Goal: Task Accomplishment & Management: Manage account settings

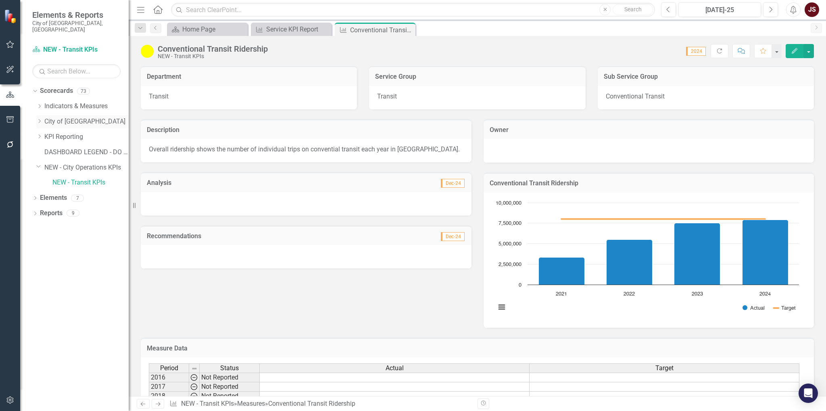
click at [39, 119] on icon "Dropdown" at bounding box center [39, 121] width 6 height 5
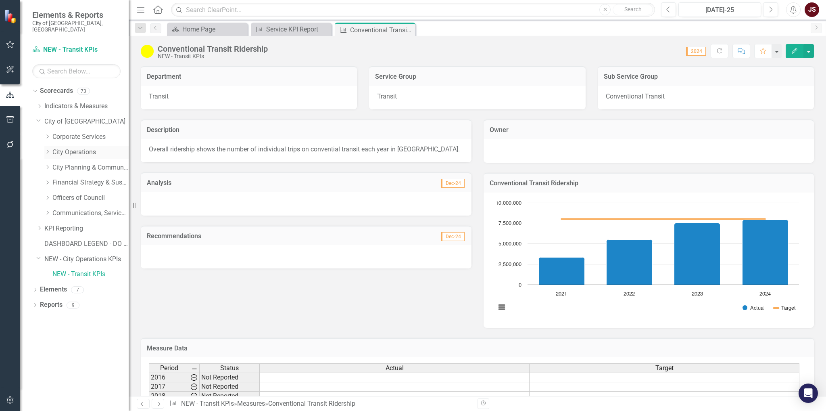
click at [51, 149] on div "Dropdown" at bounding box center [48, 152] width 8 height 7
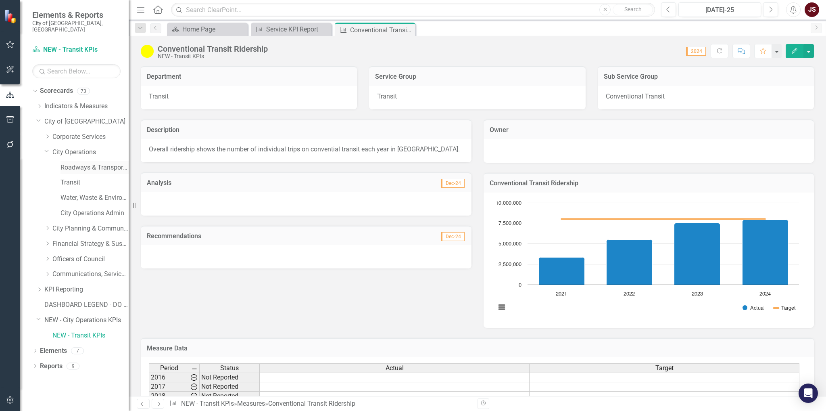
click at [70, 163] on link "Roadways & Transportation" at bounding box center [94, 167] width 68 height 9
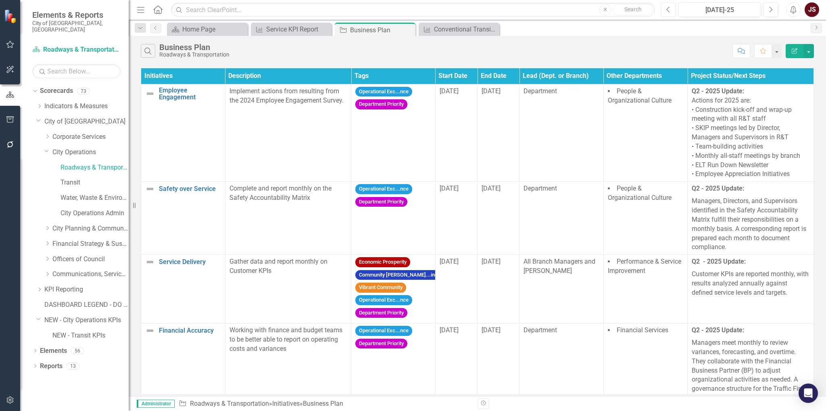
click at [668, 10] on icon "Previous" at bounding box center [668, 9] width 4 height 7
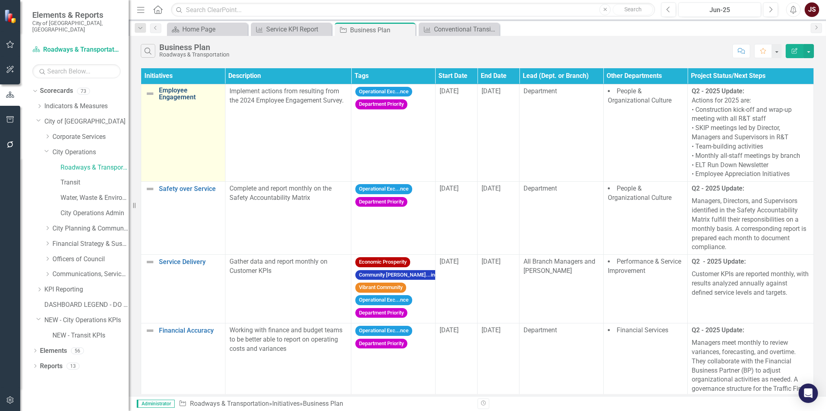
click at [181, 87] on link "Employee Engagement" at bounding box center [190, 94] width 62 height 14
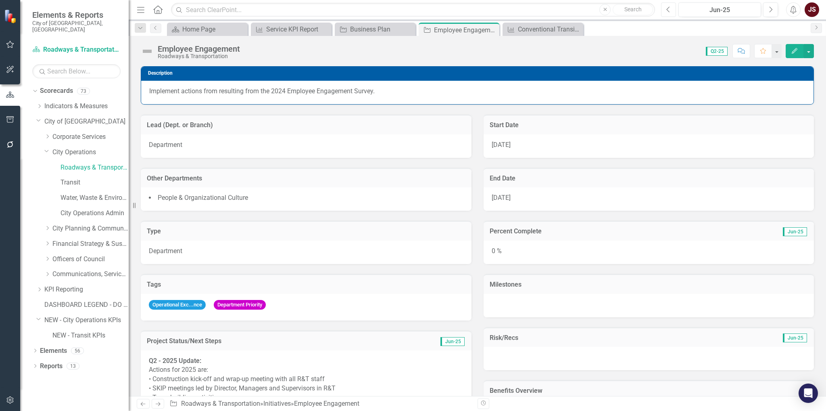
click at [671, 12] on icon "Previous" at bounding box center [668, 9] width 4 height 7
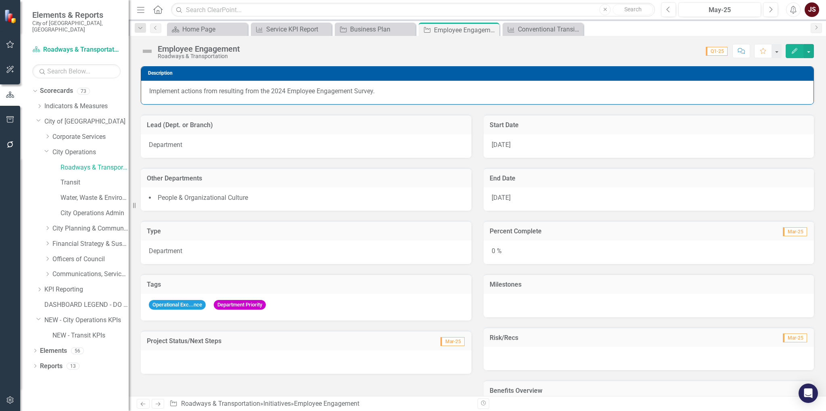
click at [761, 11] on div "Previous May-25 Next" at bounding box center [721, 9] width 121 height 15
click at [770, 7] on icon "button" at bounding box center [771, 9] width 3 height 6
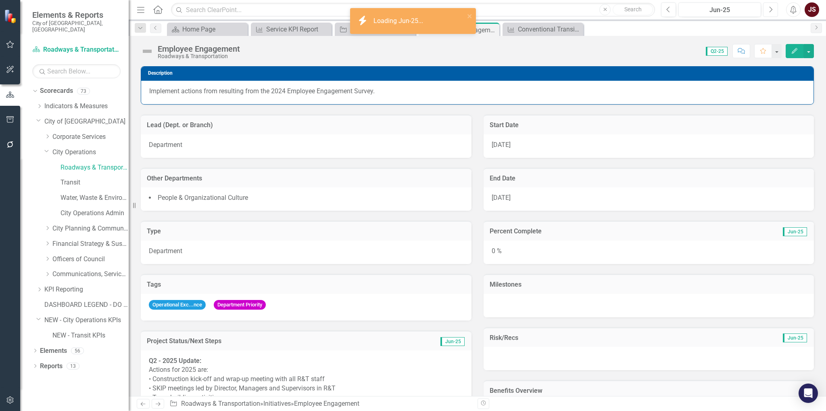
click at [770, 7] on icon "button" at bounding box center [771, 9] width 3 height 6
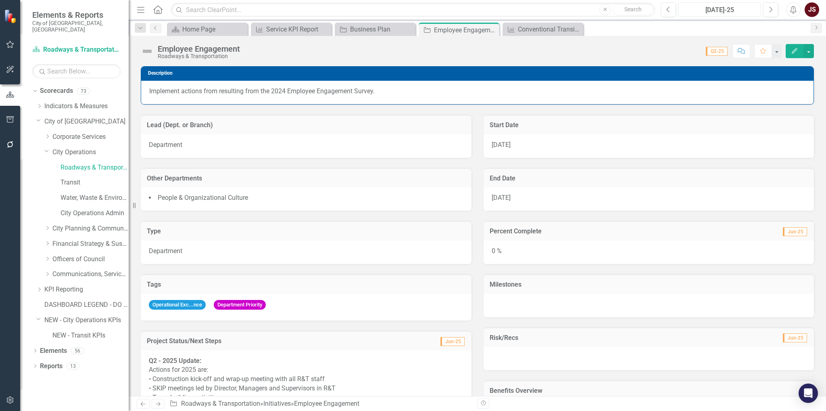
click at [726, 8] on div "[DATE]-25" at bounding box center [719, 10] width 77 height 10
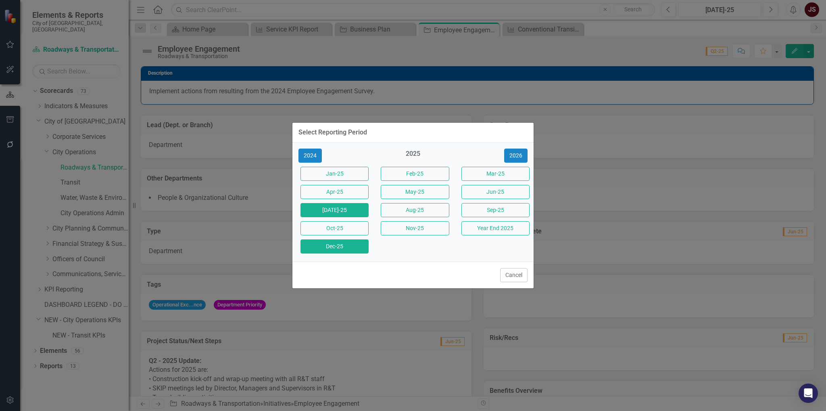
click at [345, 252] on button "Dec-25" at bounding box center [334, 246] width 68 height 14
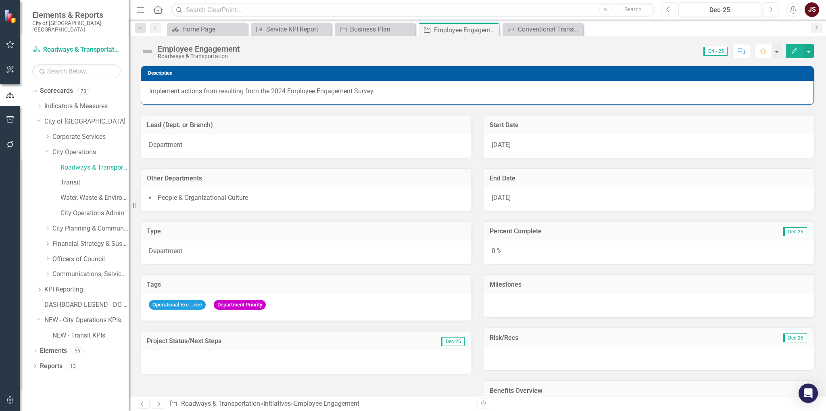
click at [669, 10] on icon "Previous" at bounding box center [668, 9] width 4 height 7
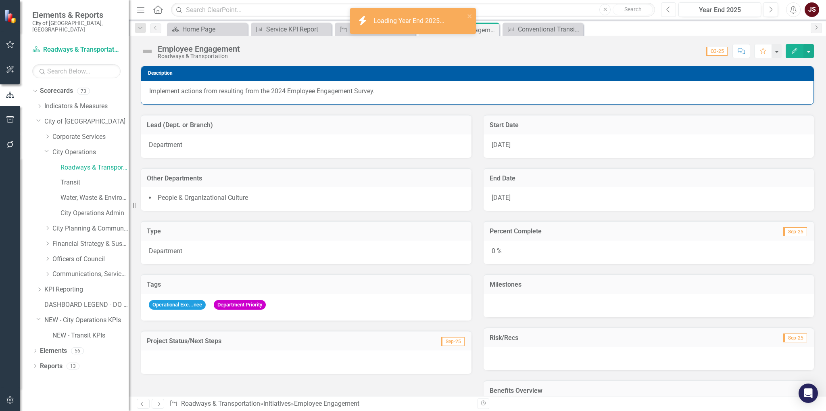
click at [676, 10] on button "Previous" at bounding box center [668, 9] width 15 height 15
click at [772, 15] on button "Next" at bounding box center [770, 9] width 15 height 15
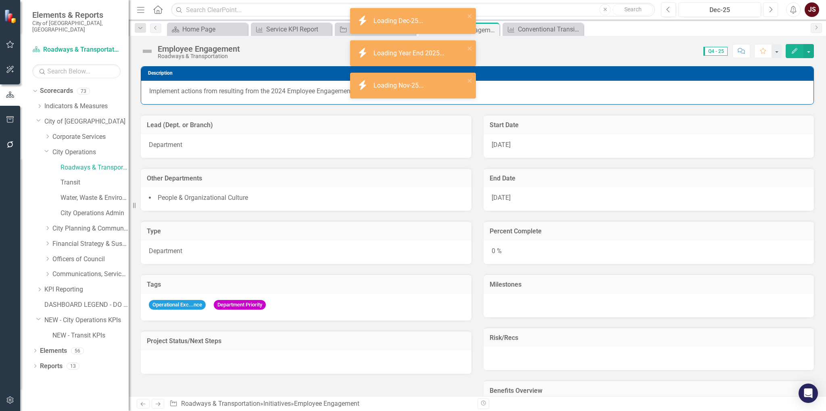
click at [771, 14] on button "Next" at bounding box center [770, 9] width 15 height 15
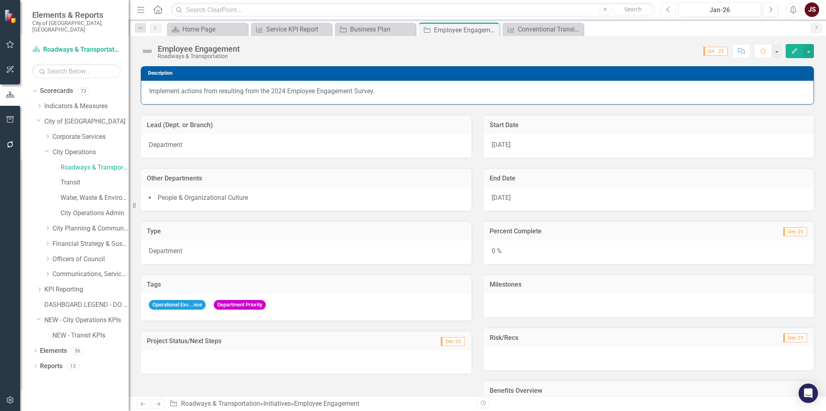
click at [670, 10] on icon "Previous" at bounding box center [668, 9] width 4 height 7
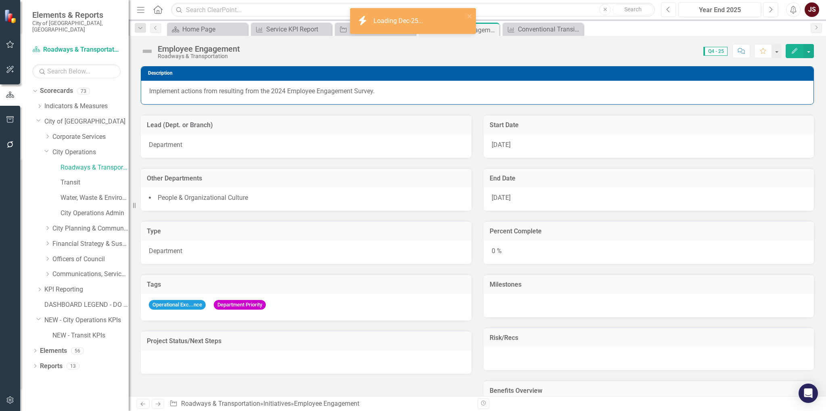
click at [670, 10] on icon "Previous" at bounding box center [668, 9] width 4 height 7
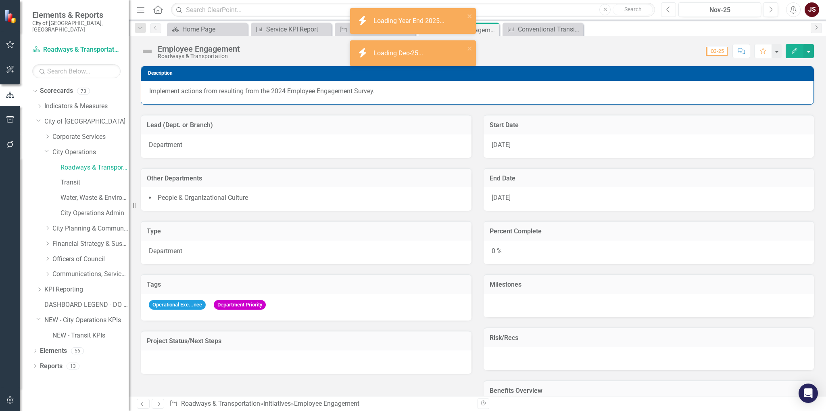
click at [670, 10] on icon "Previous" at bounding box center [668, 9] width 4 height 7
click at [671, 10] on icon "Previous" at bounding box center [668, 9] width 4 height 7
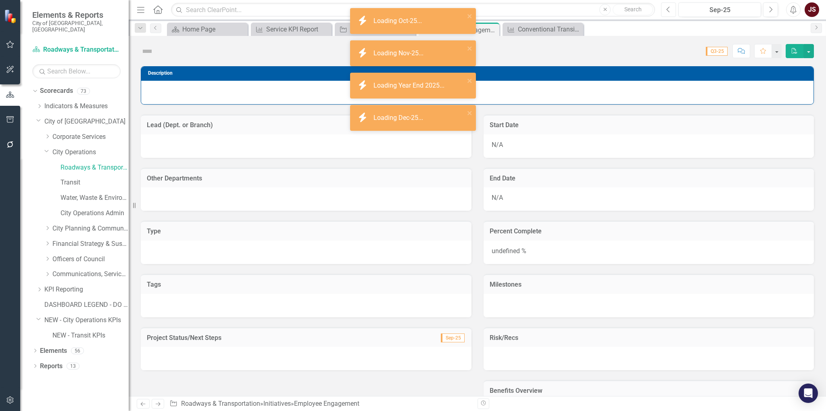
click at [671, 10] on icon "Previous" at bounding box center [668, 9] width 4 height 7
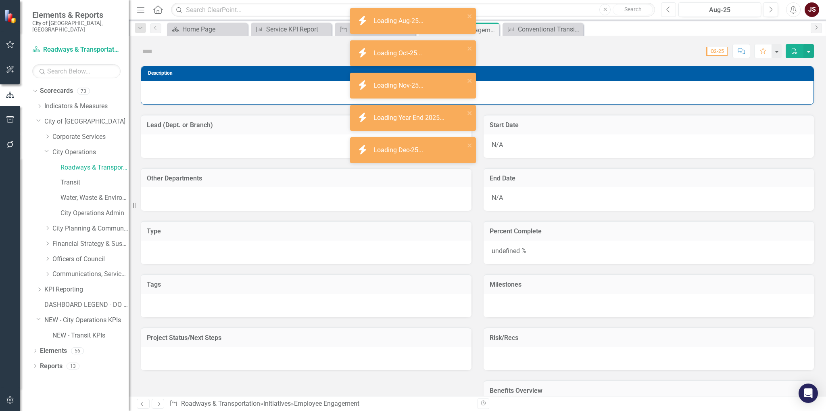
click at [671, 10] on icon "Previous" at bounding box center [668, 9] width 4 height 7
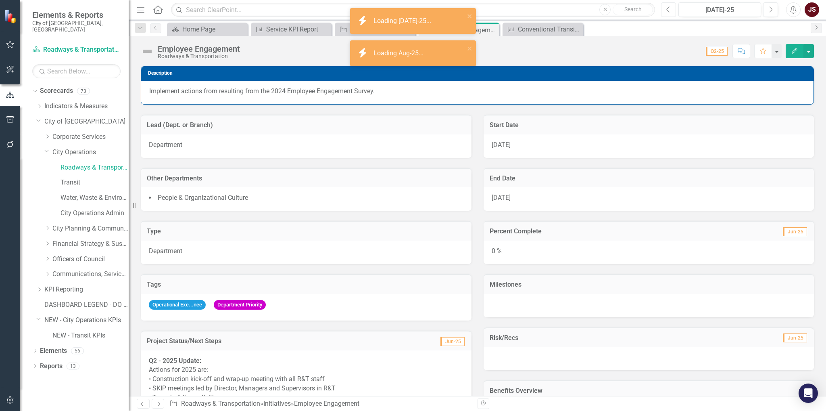
click at [673, 10] on button "Previous" at bounding box center [668, 9] width 15 height 15
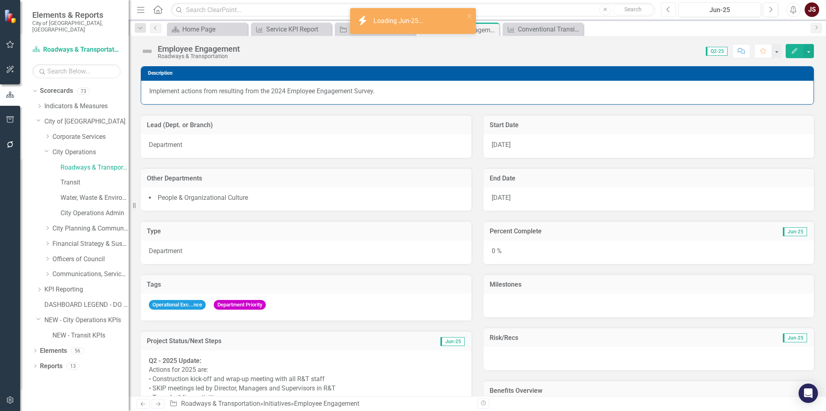
click at [673, 10] on button "Previous" at bounding box center [668, 9] width 15 height 15
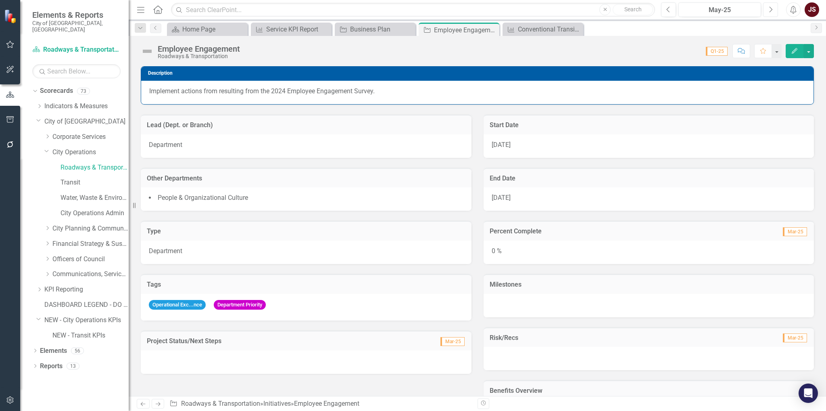
click at [767, 8] on button "Next" at bounding box center [770, 9] width 15 height 15
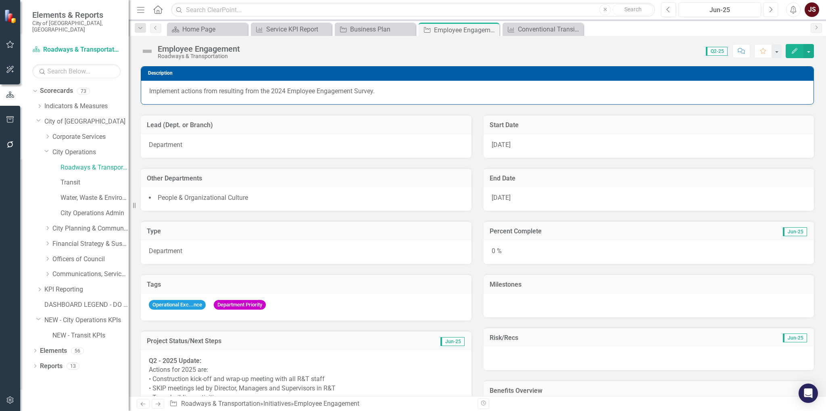
click at [769, 6] on icon "Next" at bounding box center [770, 9] width 4 height 7
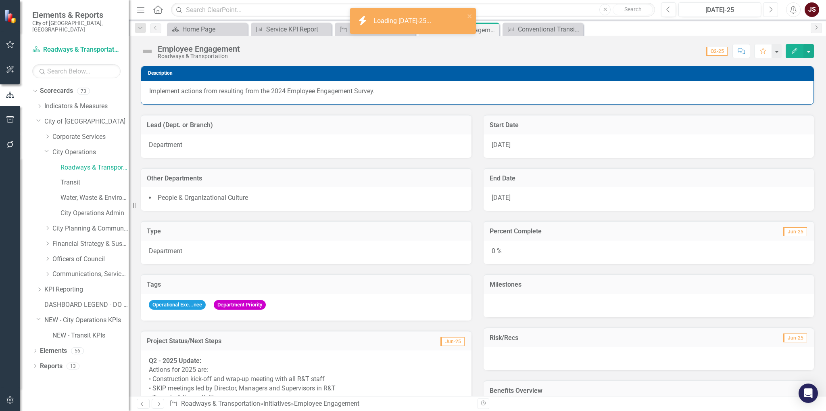
click at [769, 6] on icon "Next" at bounding box center [770, 9] width 4 height 7
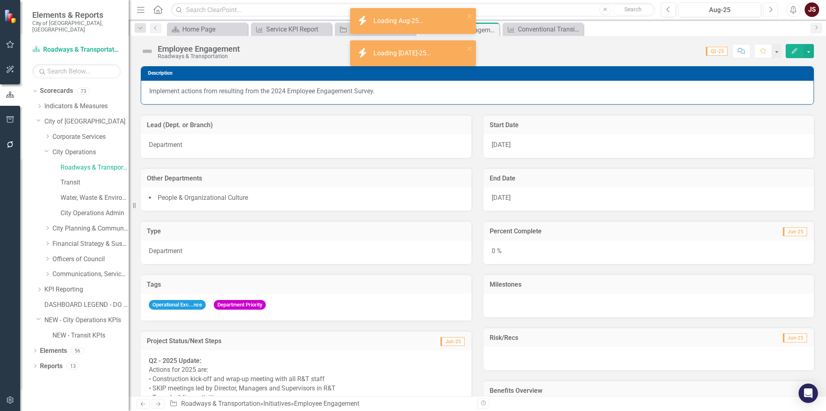
click at [769, 6] on icon "Next" at bounding box center [770, 9] width 4 height 7
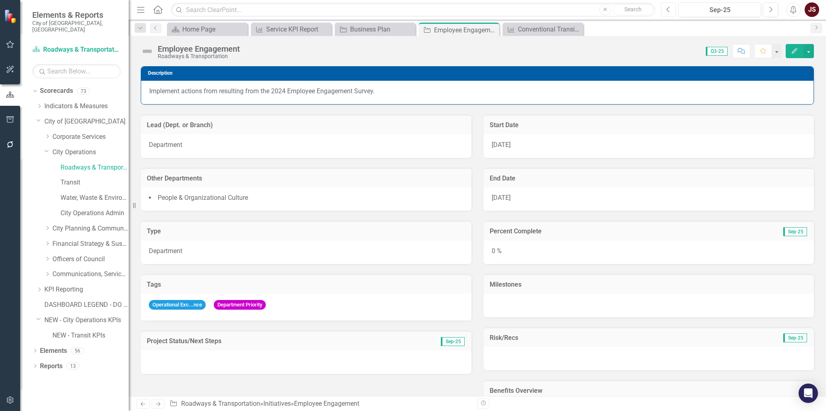
click at [671, 13] on button "Previous" at bounding box center [668, 9] width 15 height 15
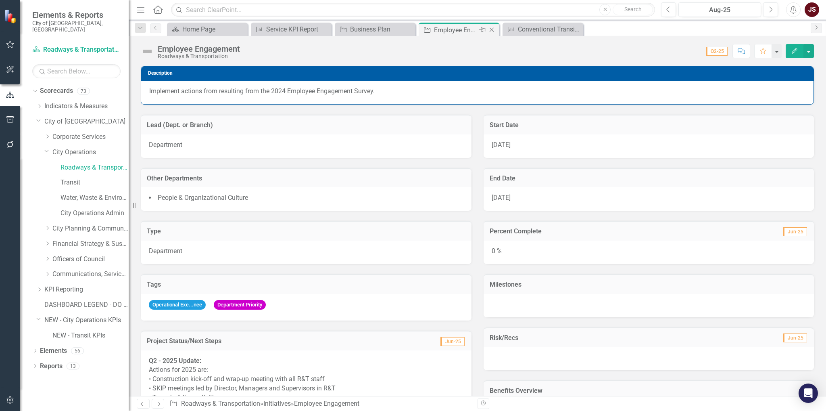
click at [490, 28] on icon "Close" at bounding box center [492, 30] width 8 height 6
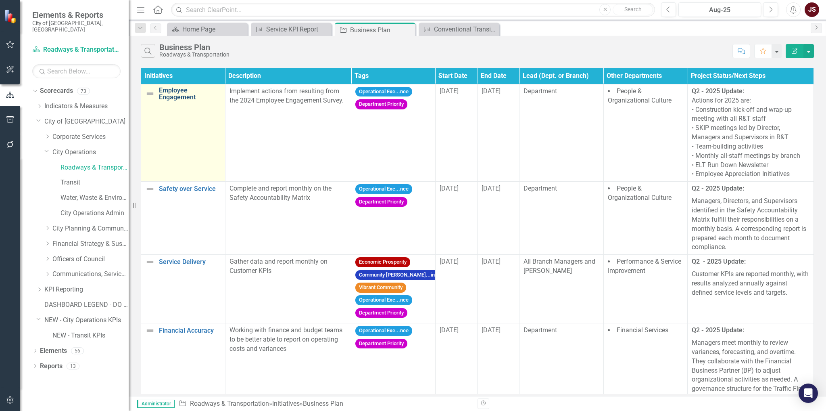
click at [184, 96] on link "Employee Engagement" at bounding box center [190, 94] width 62 height 14
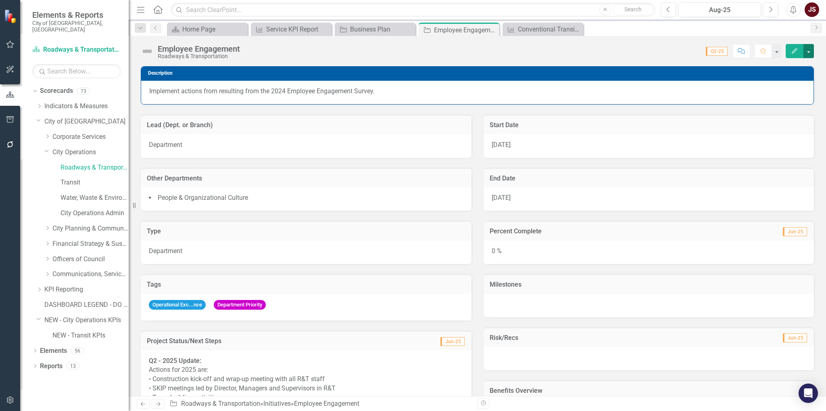
click at [811, 51] on button "button" at bounding box center [808, 51] width 10 height 14
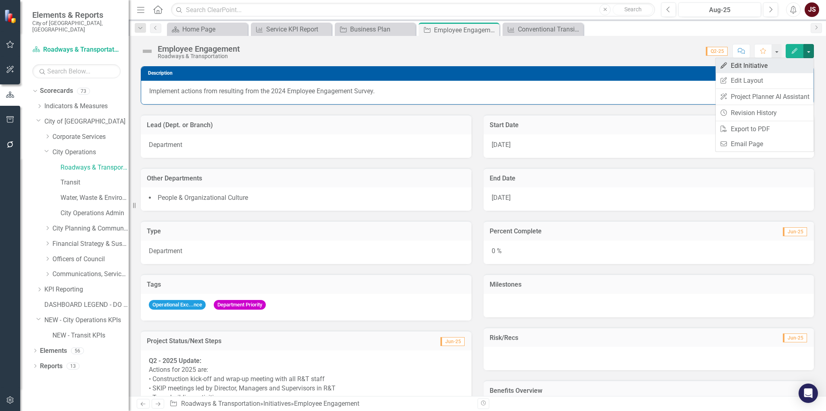
click at [762, 68] on link "Edit Edit Initiative" at bounding box center [764, 65] width 98 height 15
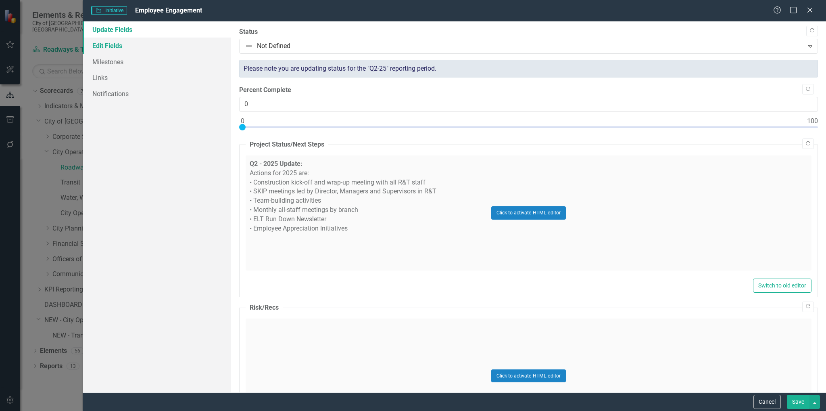
click at [125, 46] on link "Edit Fields" at bounding box center [157, 46] width 149 height 16
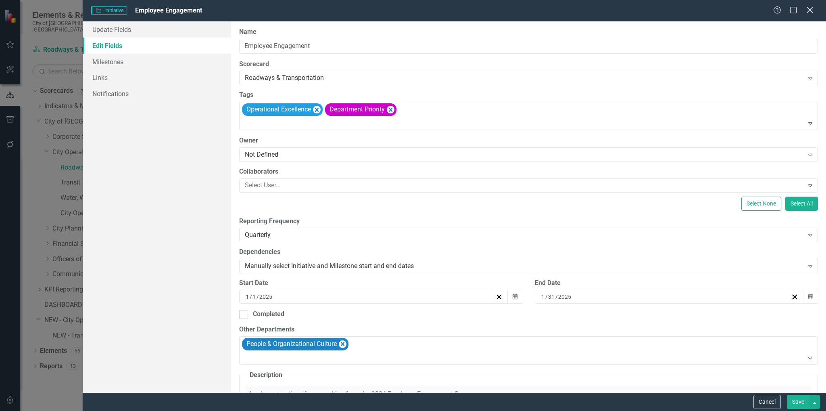
click at [809, 11] on icon at bounding box center [810, 10] width 6 height 6
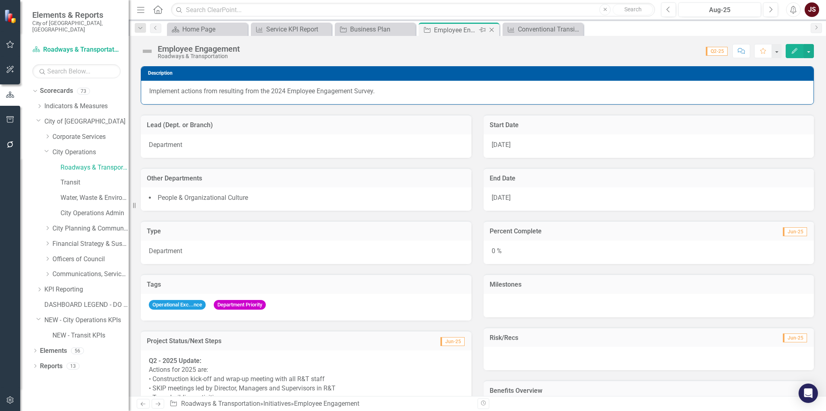
click at [492, 27] on icon "Close" at bounding box center [492, 30] width 8 height 6
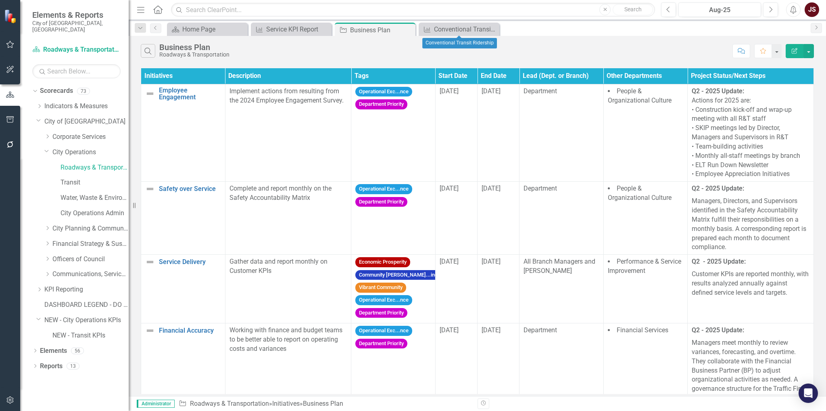
click at [0, 0] on icon "Close" at bounding box center [0, 0] width 0 height 0
click at [407, 28] on icon "Close" at bounding box center [408, 30] width 8 height 6
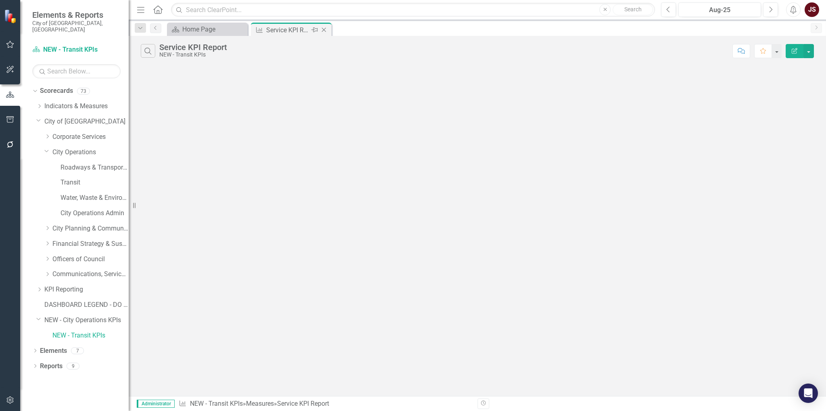
click at [322, 27] on icon "Close" at bounding box center [324, 30] width 8 height 6
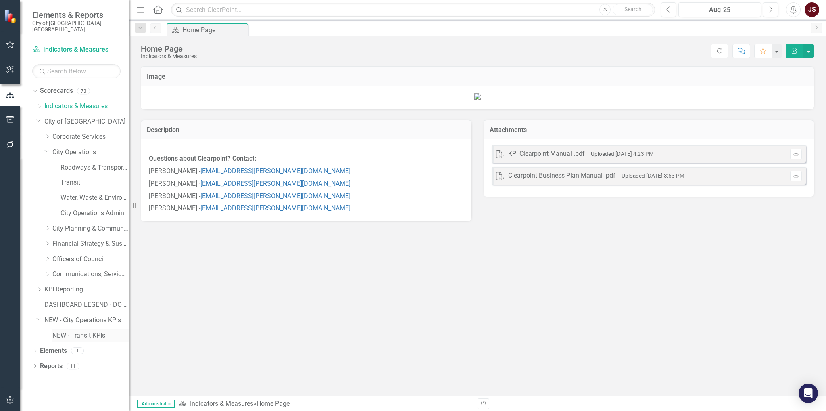
click at [69, 331] on link "NEW - Transit KPIs" at bounding box center [90, 335] width 76 height 9
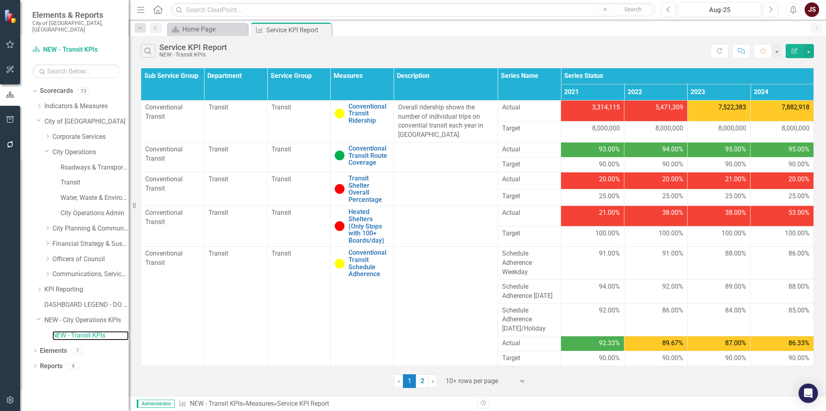
scroll to position [8, 0]
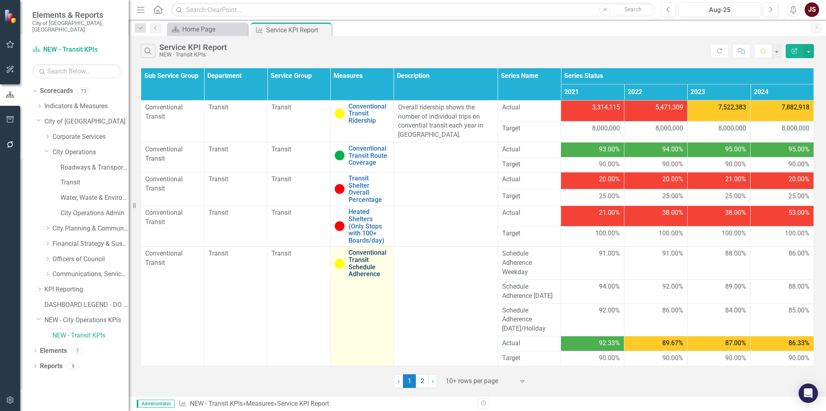
click at [356, 255] on link "Conventional Transit Schedule Adherence" at bounding box center [368, 263] width 41 height 28
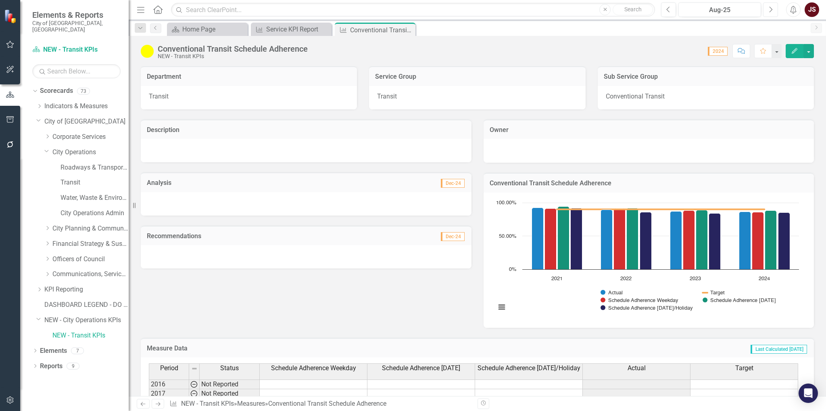
click at [771, 7] on icon "Next" at bounding box center [770, 9] width 4 height 7
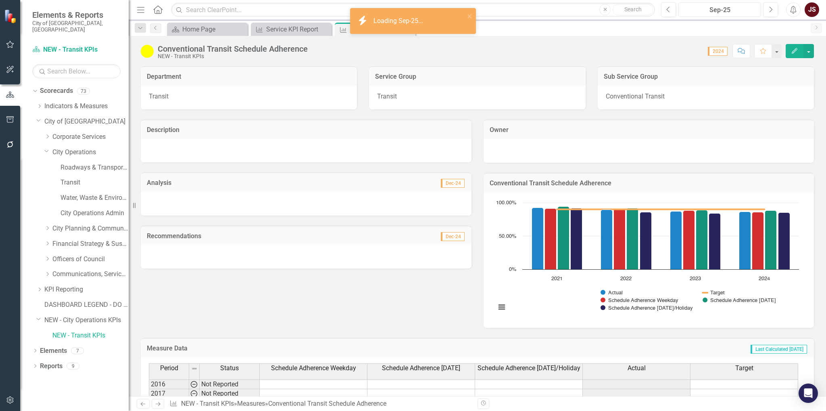
click at [741, 12] on div "Sep-25" at bounding box center [719, 10] width 77 height 10
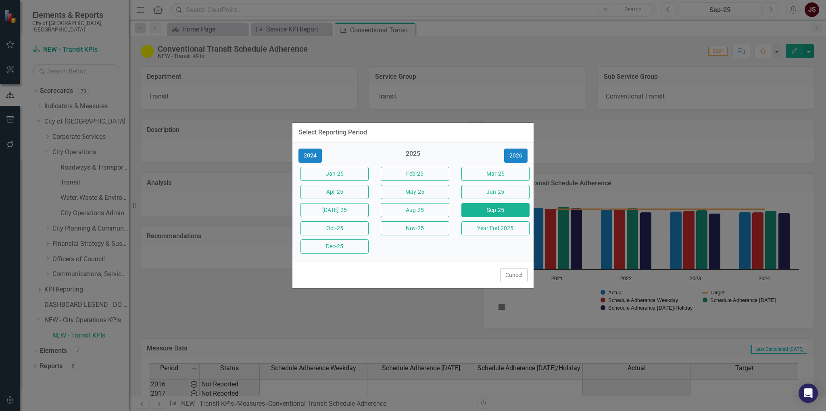
click at [643, 46] on div "Select Reporting Period 2024 2025 [DATE]-25 Feb-25 Mar-25 Apr-25 May-25 Jun-25 …" at bounding box center [413, 205] width 826 height 411
click at [516, 273] on button "Cancel" at bounding box center [513, 275] width 27 height 14
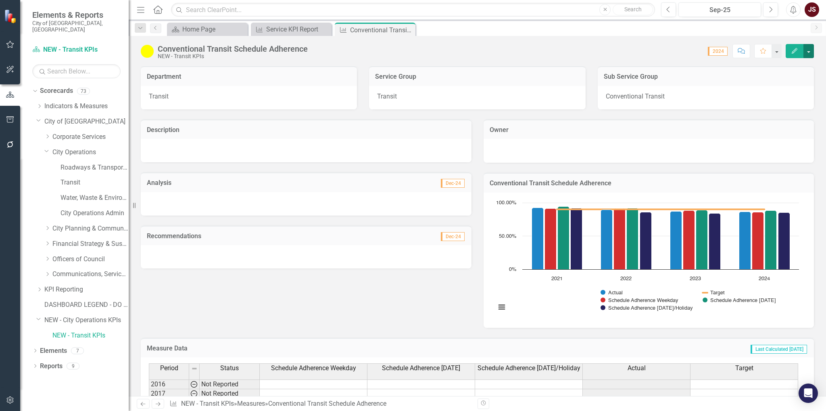
click at [809, 46] on button "button" at bounding box center [808, 51] width 10 height 14
click at [802, 68] on link "Edit Edit Measure" at bounding box center [774, 65] width 79 height 15
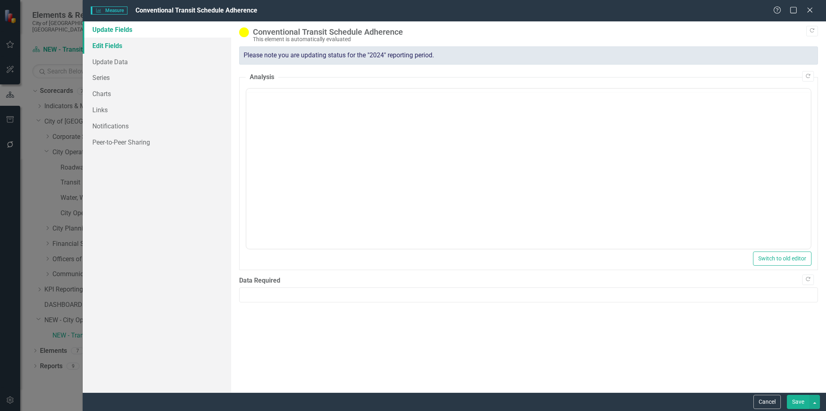
click at [113, 42] on link "Edit Fields" at bounding box center [157, 46] width 149 height 16
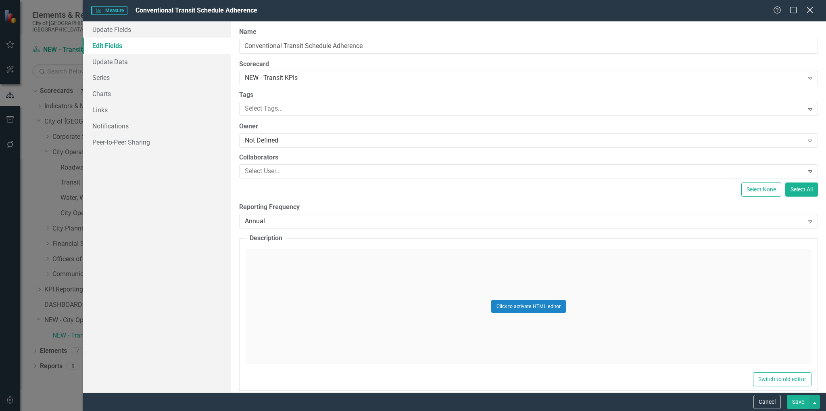
click at [810, 10] on icon at bounding box center [810, 10] width 6 height 6
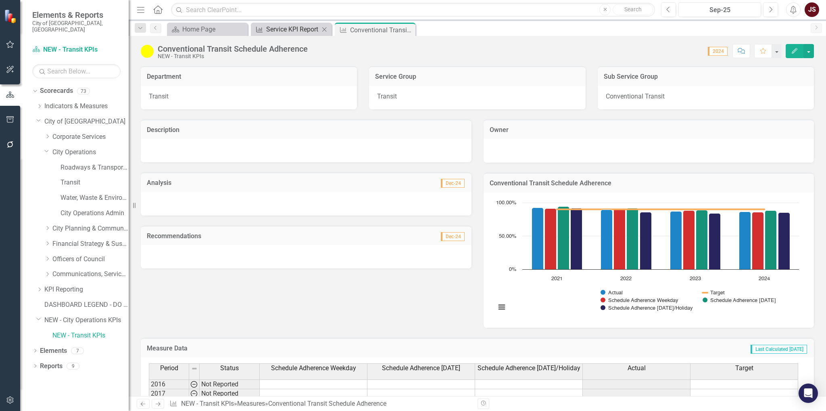
click at [303, 26] on div "Service KPI Report" at bounding box center [292, 29] width 53 height 10
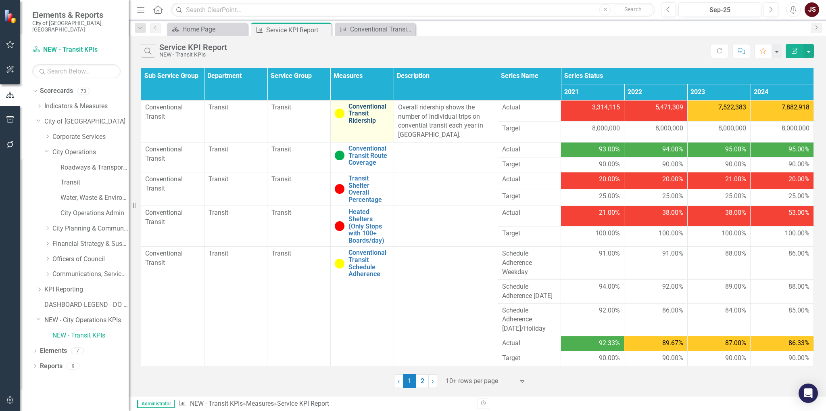
click at [353, 104] on link "Conventional Transit Ridership" at bounding box center [368, 113] width 41 height 21
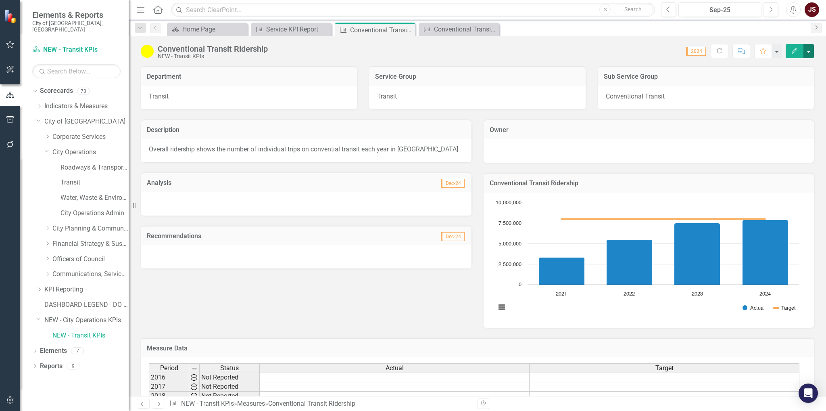
click at [812, 49] on button "button" at bounding box center [808, 51] width 10 height 14
click at [798, 68] on link "Edit Edit Measure" at bounding box center [774, 65] width 79 height 15
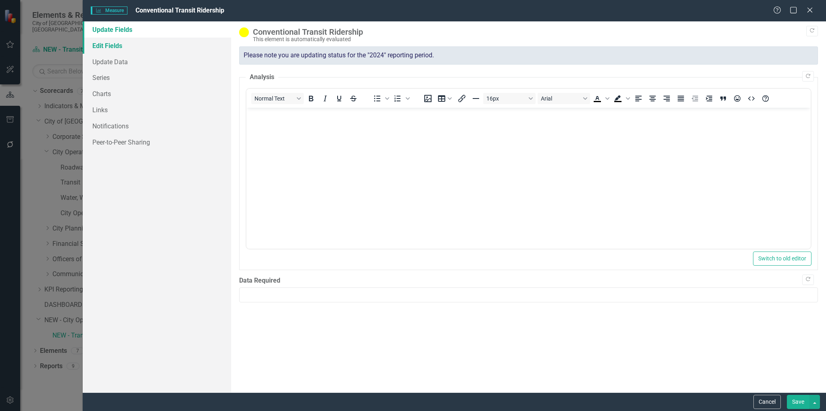
click at [128, 50] on link "Edit Fields" at bounding box center [157, 46] width 149 height 16
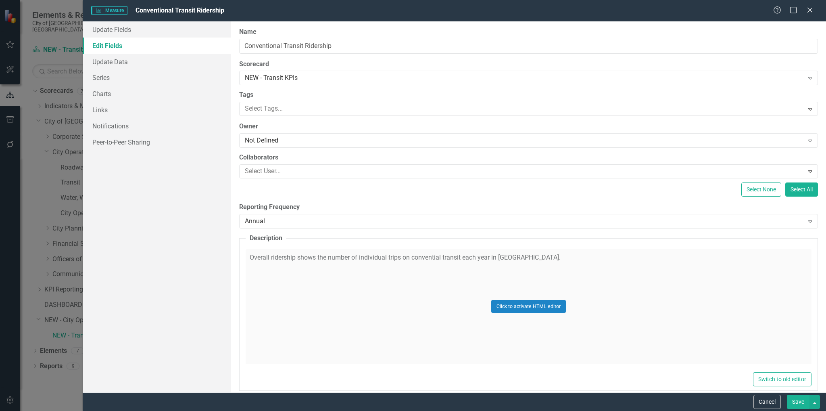
click at [811, 4] on div "Measure Measure Conventional Transit Ridership Help Maximize Close" at bounding box center [454, 10] width 743 height 21
click at [810, 8] on icon "Close" at bounding box center [810, 10] width 10 height 8
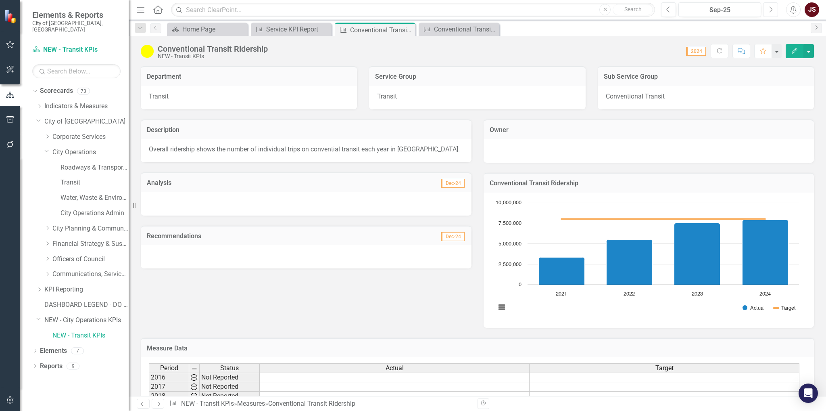
click at [776, 8] on button "Next" at bounding box center [770, 9] width 15 height 15
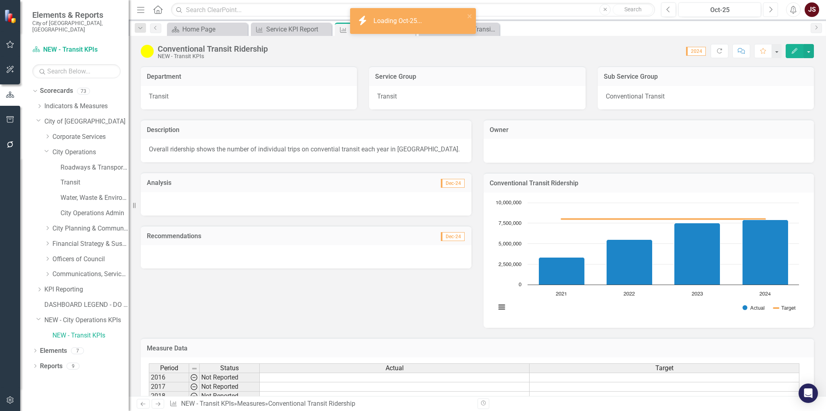
click at [773, 13] on button "Next" at bounding box center [770, 9] width 15 height 15
click at [742, 11] on div "Nov-25" at bounding box center [719, 10] width 77 height 10
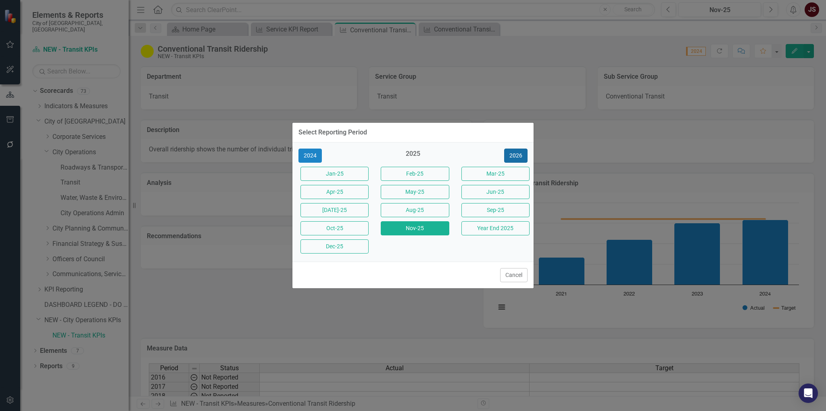
click at [509, 154] on button "2026" at bounding box center [515, 155] width 23 height 14
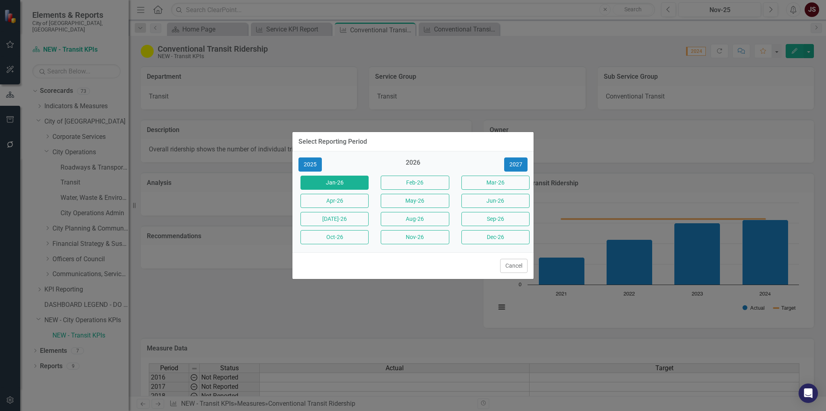
click at [331, 186] on button "Jan-26" at bounding box center [334, 182] width 68 height 14
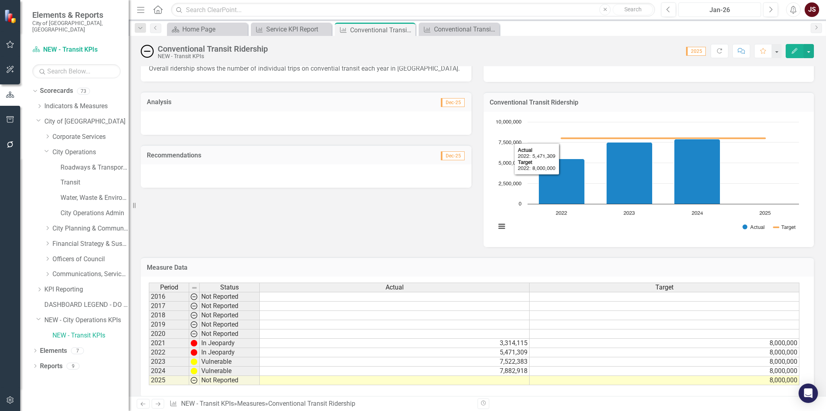
scroll to position [89, 0]
